Goal: Information Seeking & Learning: Learn about a topic

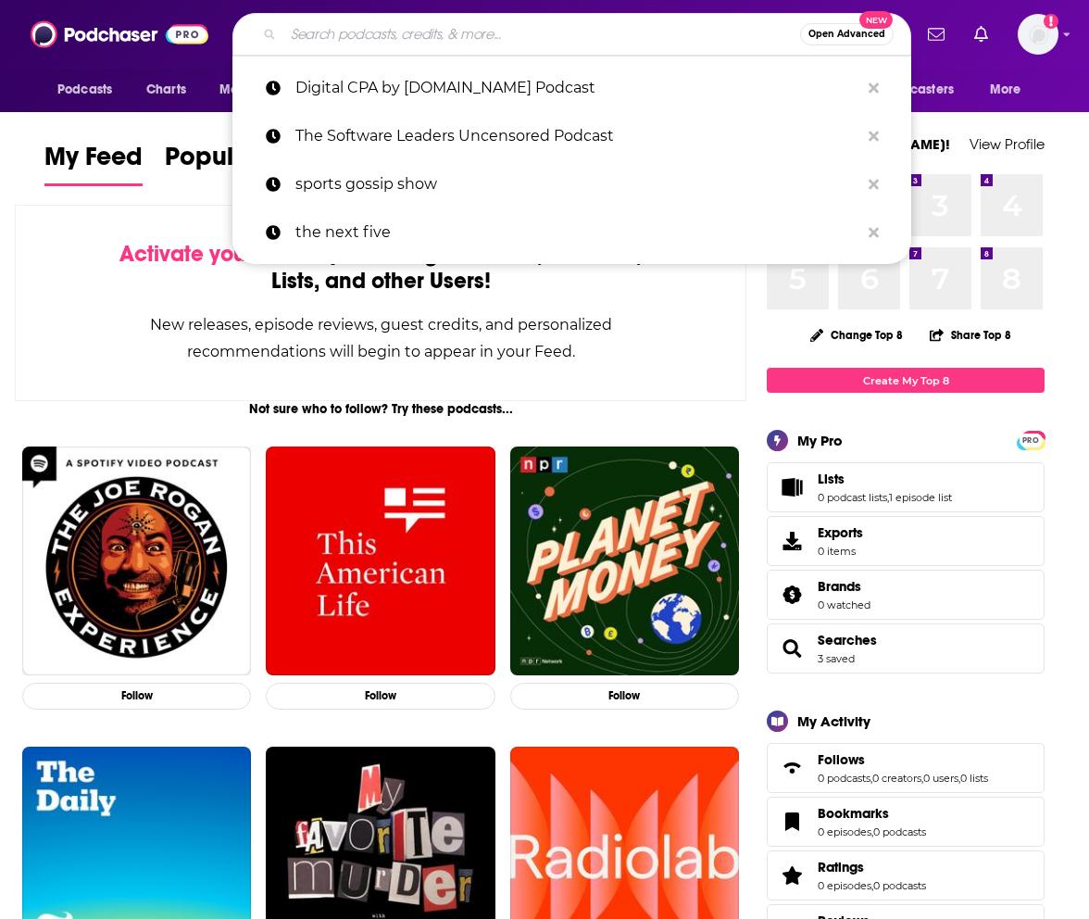
click at [404, 25] on input "Search podcasts, credits, & more..." at bounding box center [541, 34] width 517 height 30
paste input "Discover Dialogues: Unfiltered Leadership Insights"
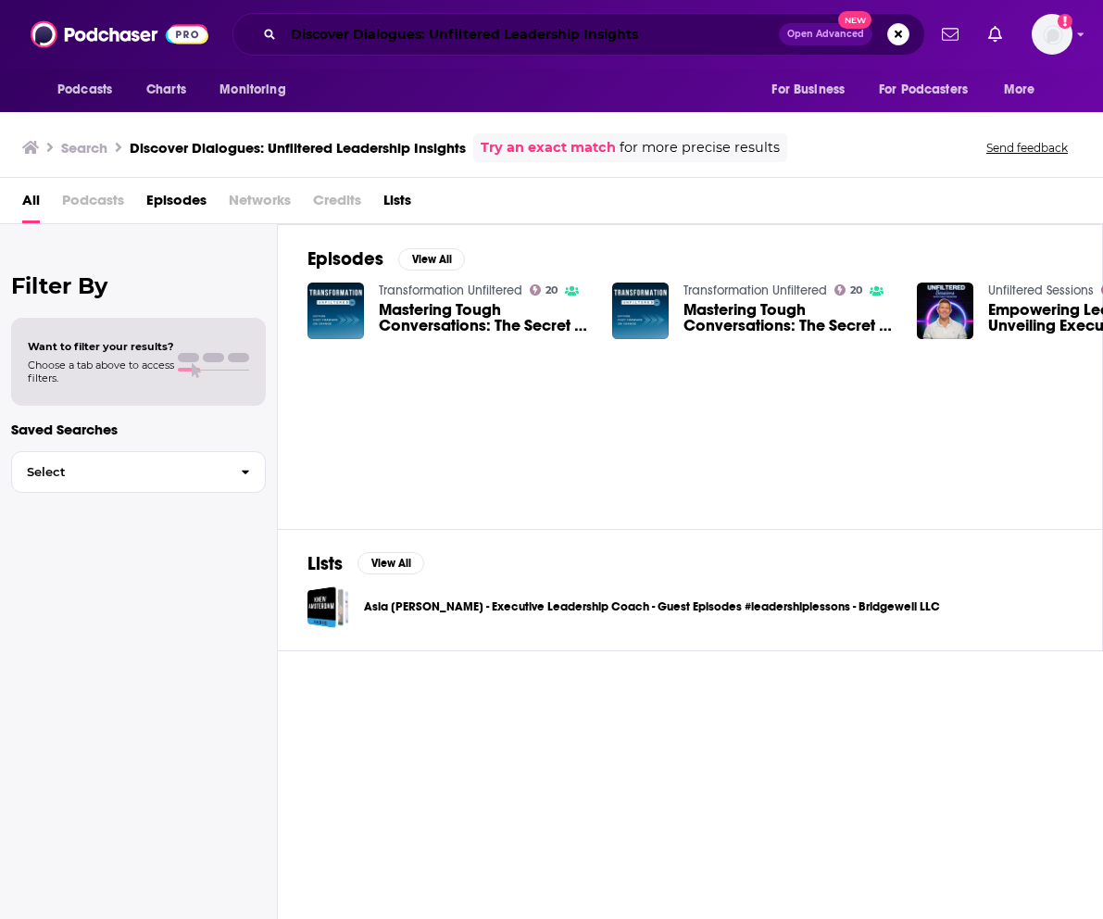
click at [649, 42] on input "Discover Dialogues: Unfiltered Leadership Insights" at bounding box center [530, 34] width 495 height 30
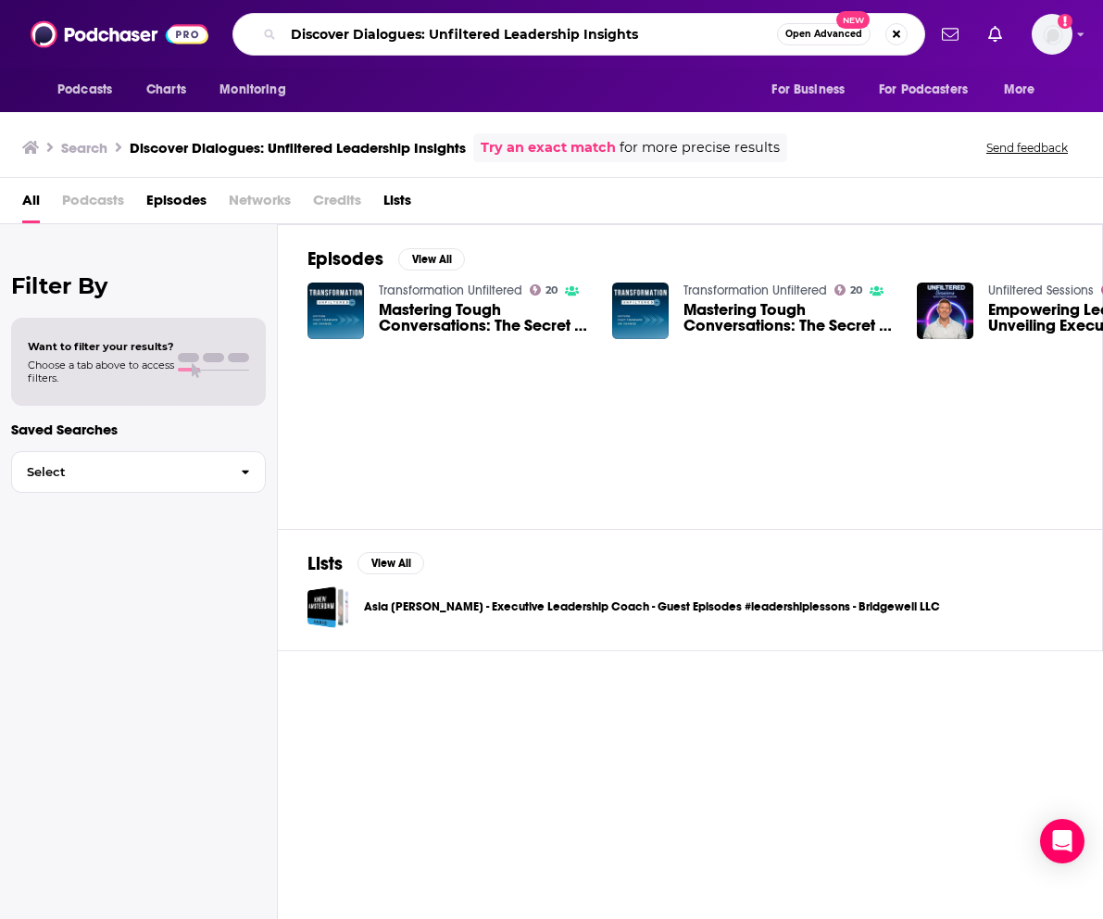
click at [506, 48] on input "Discover Dialogues: Unfiltered Leadership Insights" at bounding box center [530, 34] width 494 height 30
drag, startPoint x: 639, startPoint y: 28, endPoint x: 420, endPoint y: 40, distance: 218.9
click at [420, 40] on input "Discover Dialogues: Unfiltered Leadership Insights" at bounding box center [530, 34] width 494 height 30
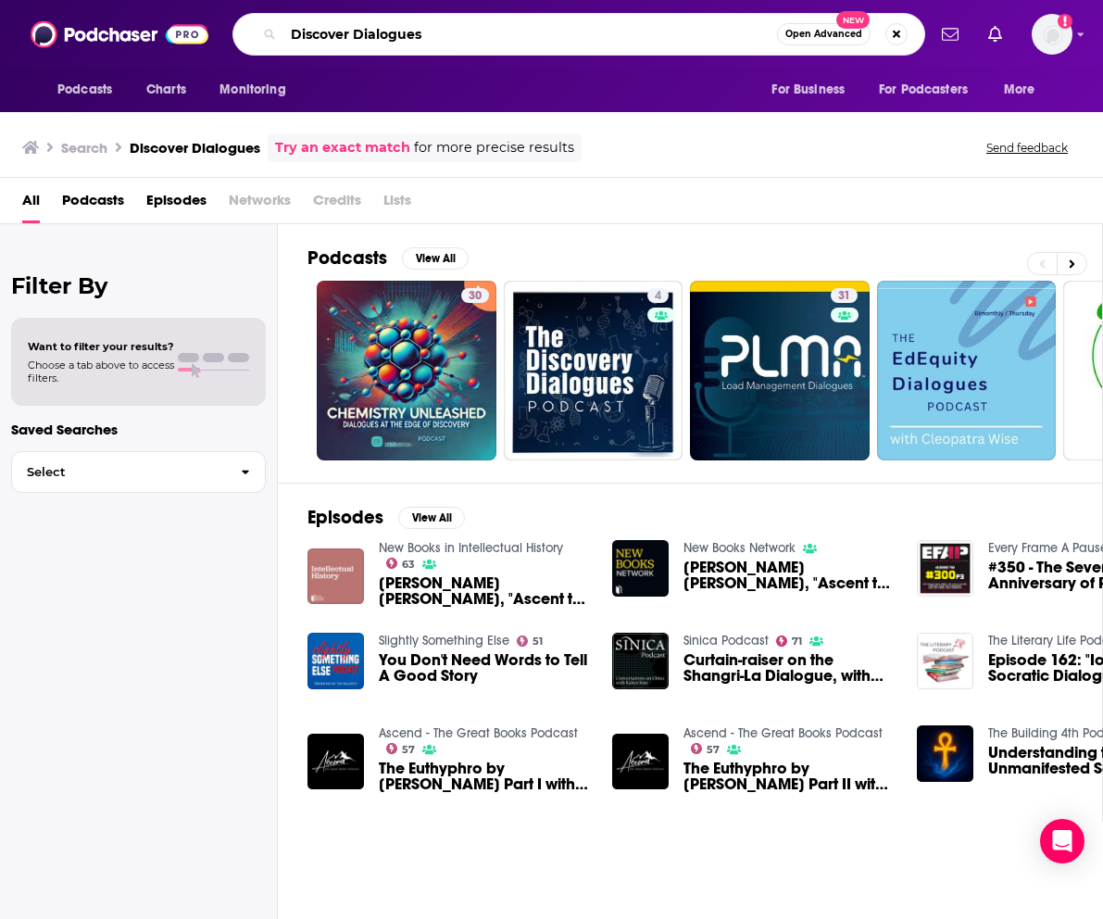
drag, startPoint x: 492, startPoint y: 41, endPoint x: 182, endPoint y: 28, distance: 310.5
click at [182, 28] on div "Podcasts Charts Monitoring Discover Dialogues Open Advanced New For Business Fo…" at bounding box center [551, 34] width 1103 height 69
type input "techdogs"
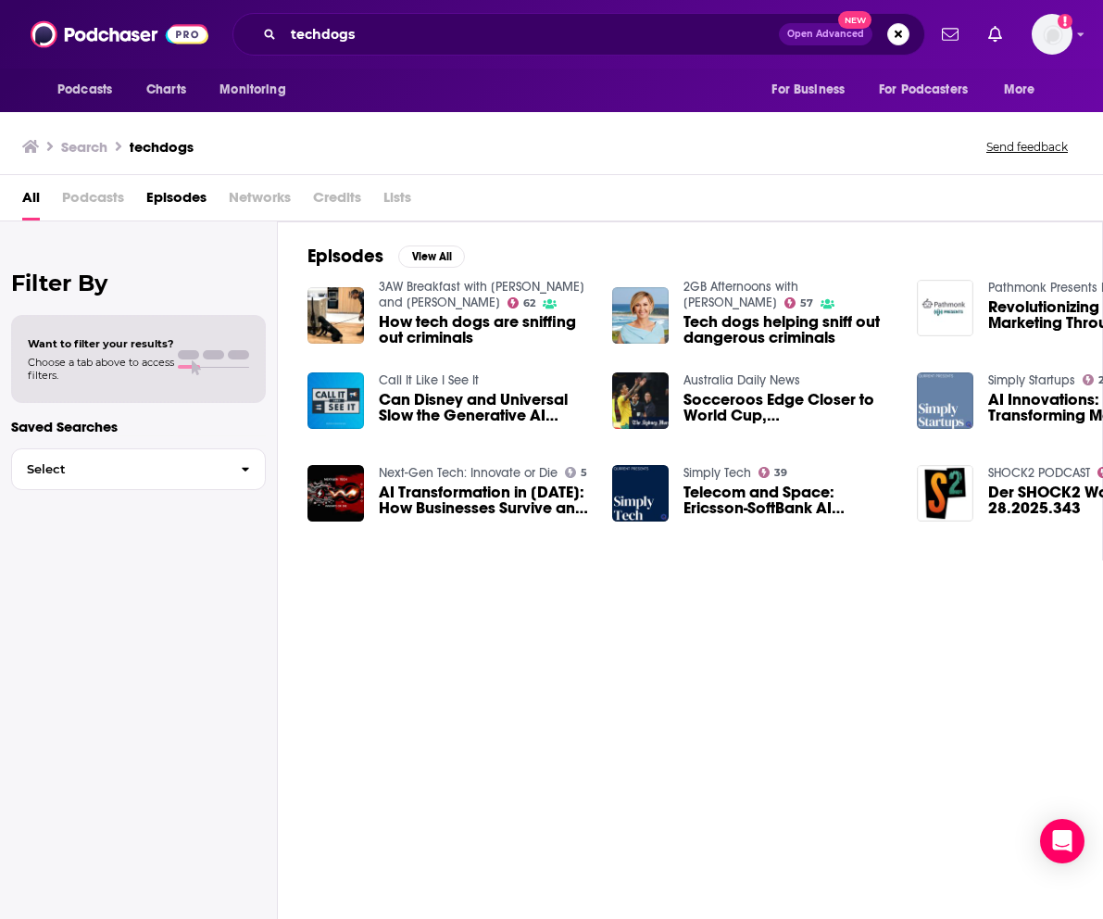
click at [87, 194] on span "Podcasts" at bounding box center [93, 201] width 62 height 38
click at [89, 200] on span "Podcasts" at bounding box center [93, 201] width 62 height 38
click at [896, 28] on button "Search podcasts, credits, & more..." at bounding box center [898, 34] width 22 height 22
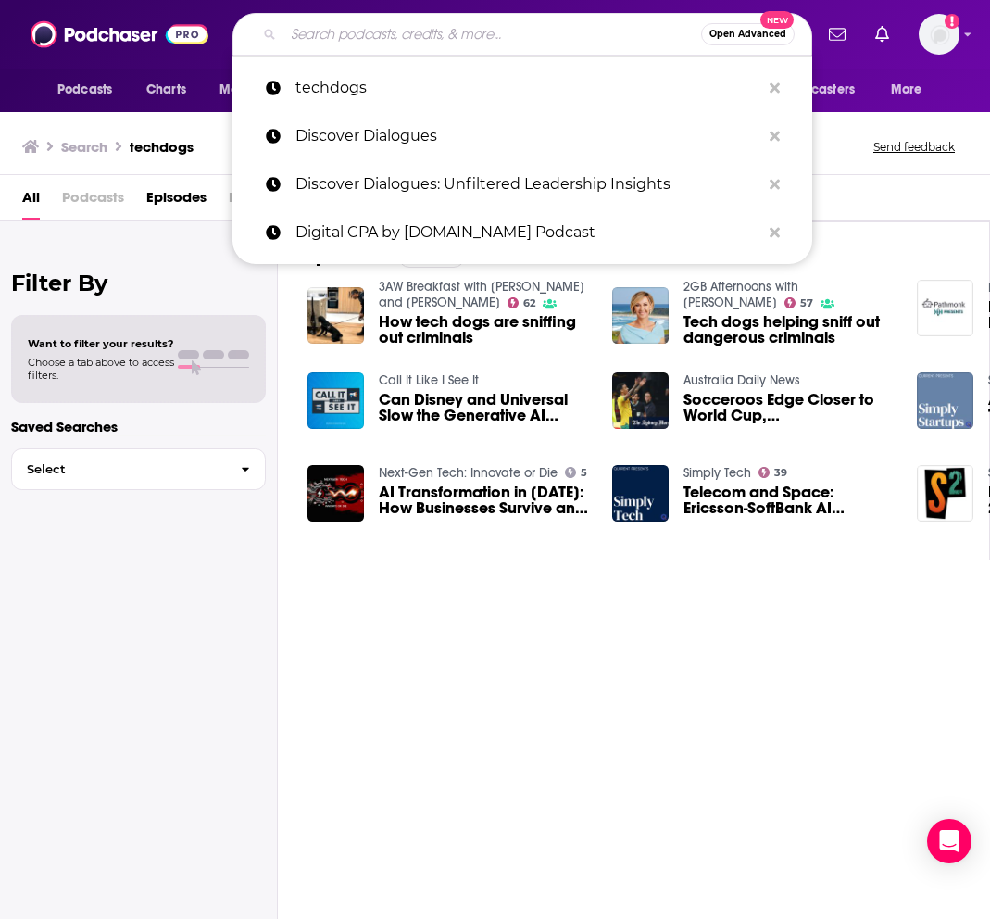
click at [865, 208] on div "All Podcasts Episodes Networks Credits Lists" at bounding box center [498, 201] width 953 height 38
